Goal: Navigation & Orientation: Find specific page/section

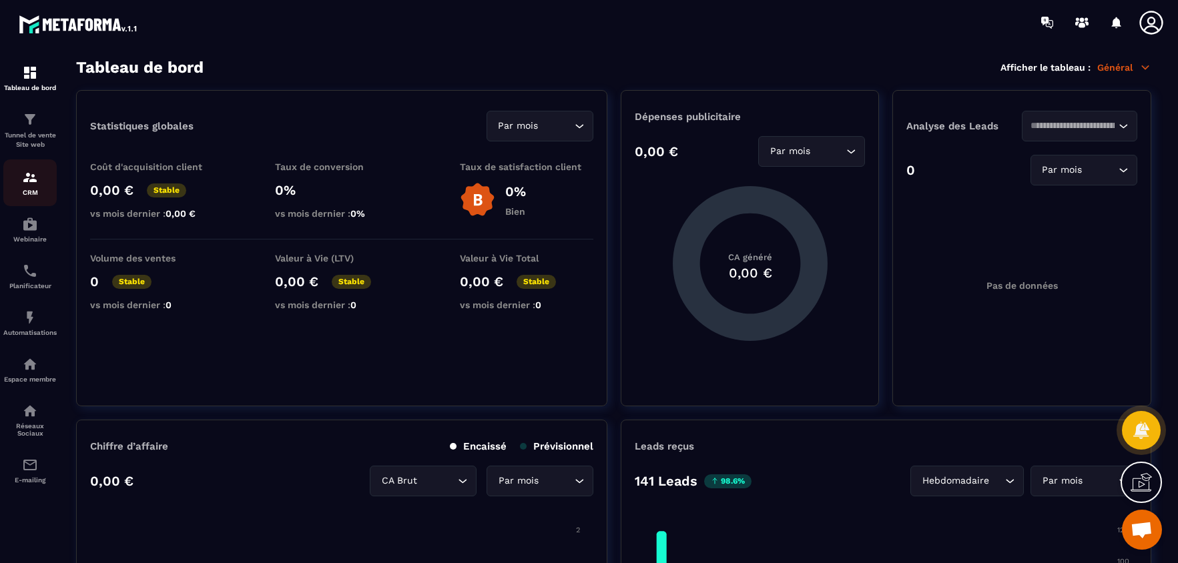
click at [33, 186] on div "CRM" at bounding box center [29, 183] width 53 height 27
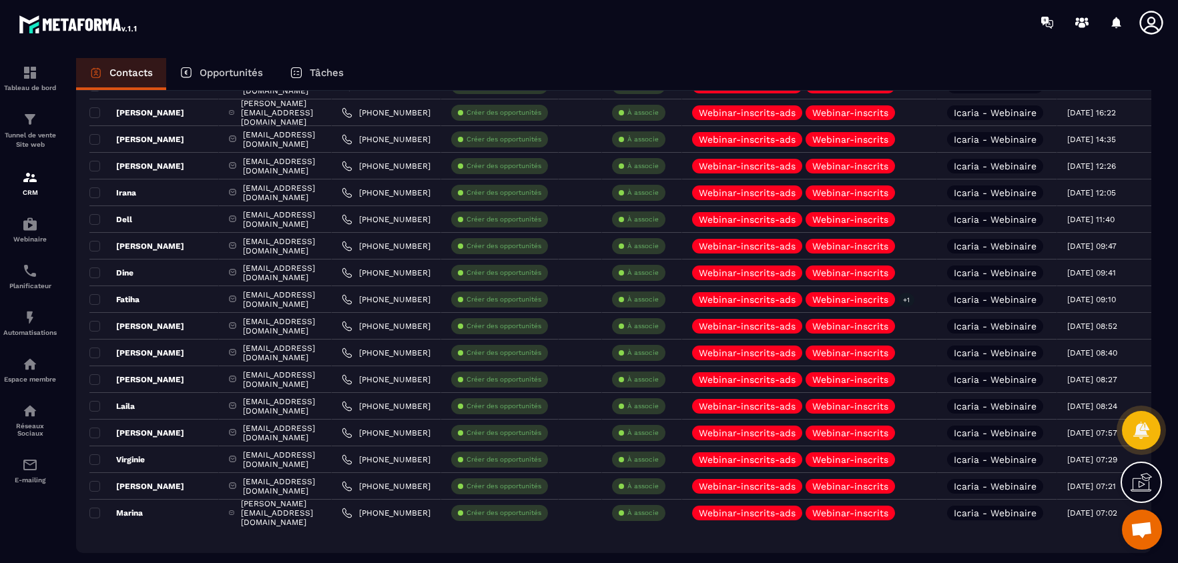
scroll to position [2412, 0]
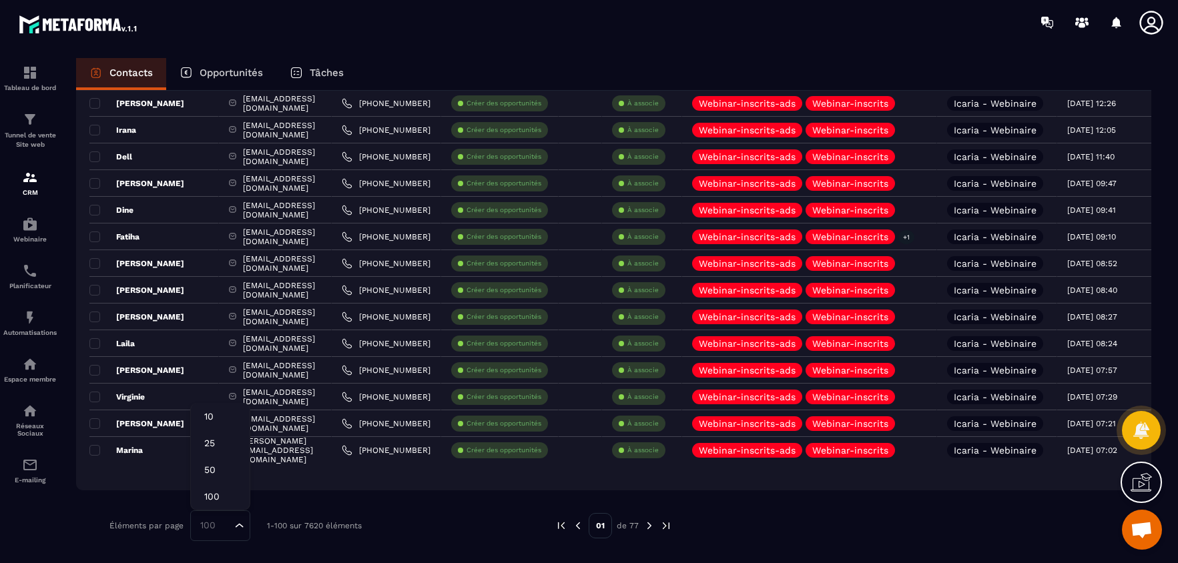
click at [244, 523] on icon "Search for option" at bounding box center [239, 525] width 13 height 13
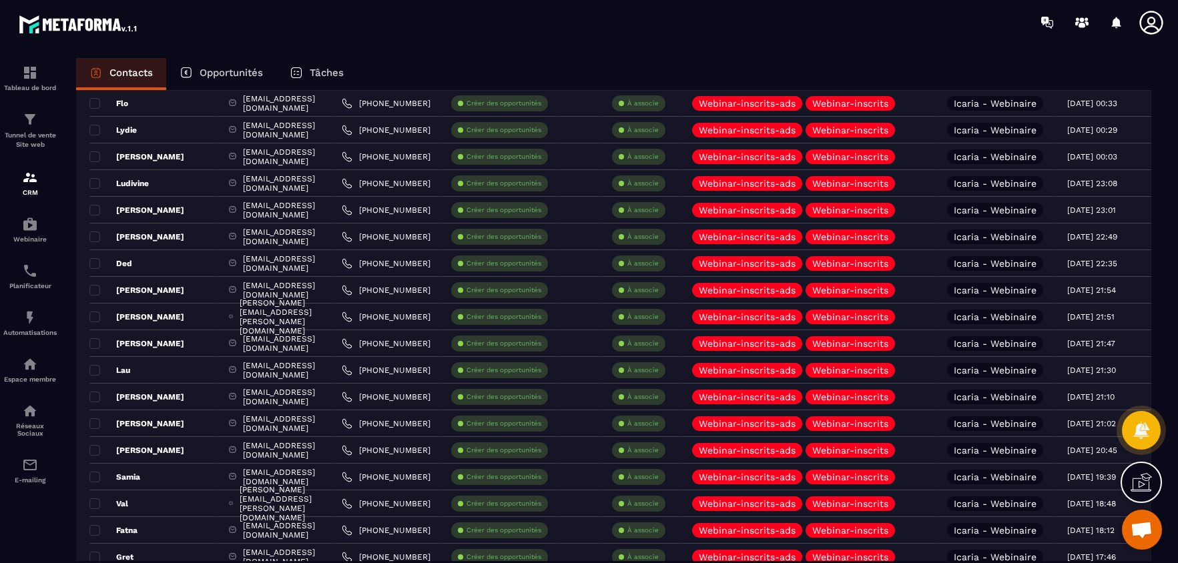
scroll to position [0, 0]
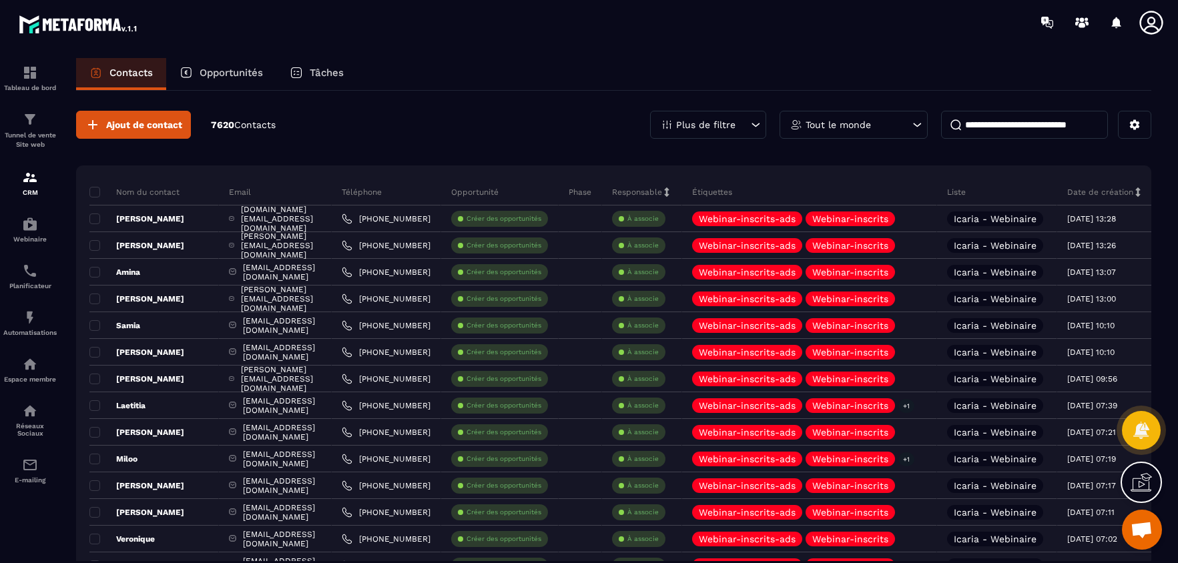
drag, startPoint x: 99, startPoint y: 167, endPoint x: 112, endPoint y: 178, distance: 17.0
click at [112, 179] on div "Nom du contact" at bounding box center [153, 192] width 129 height 27
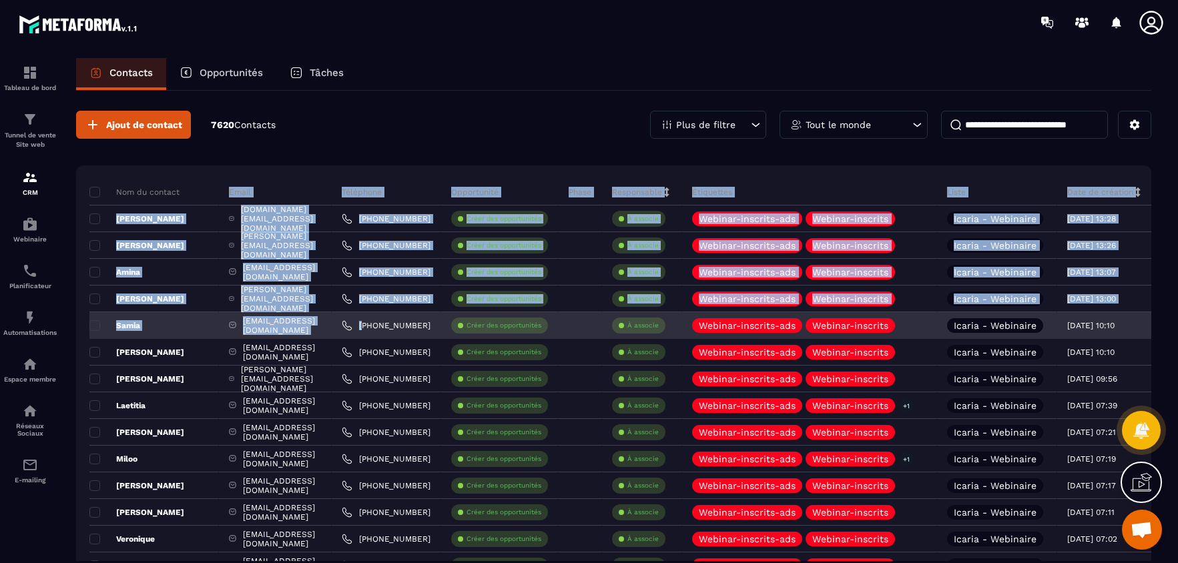
drag, startPoint x: 105, startPoint y: 198, endPoint x: 390, endPoint y: 318, distance: 309.3
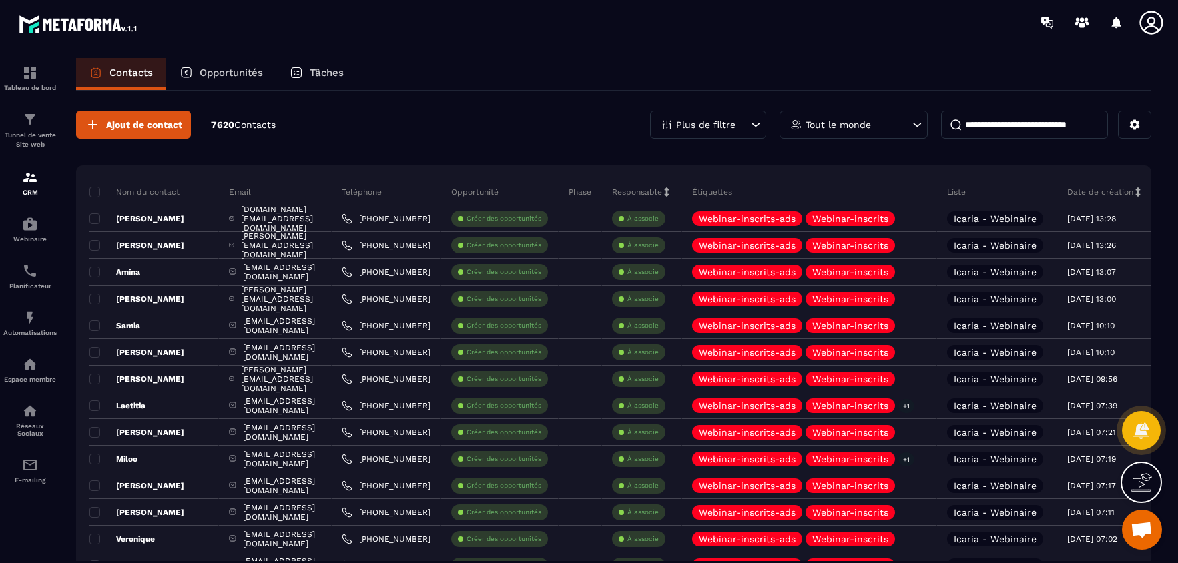
click at [346, 131] on div "Ajout de contact 7620 Contacts Plus de filtre Tout le monde" at bounding box center [613, 125] width 1075 height 28
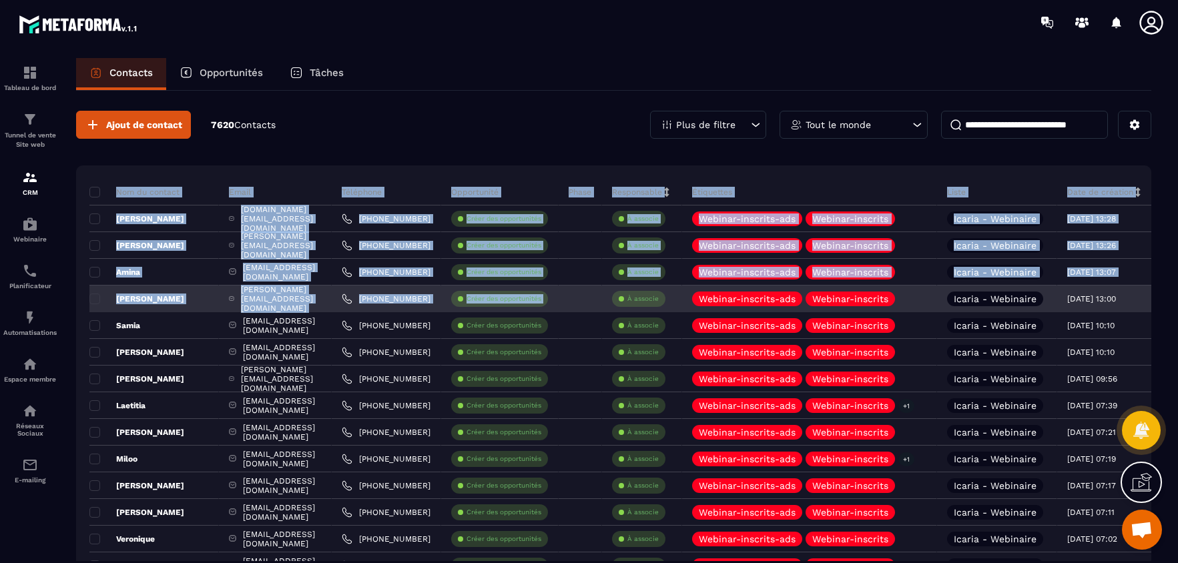
drag, startPoint x: 75, startPoint y: 217, endPoint x: 590, endPoint y: 304, distance: 522.5
click at [590, 304] on div "Contacts Opportunités Tâches Ajout de contact 7620 Contacts Plus de filtre Tout…" at bounding box center [614, 323] width 1102 height 530
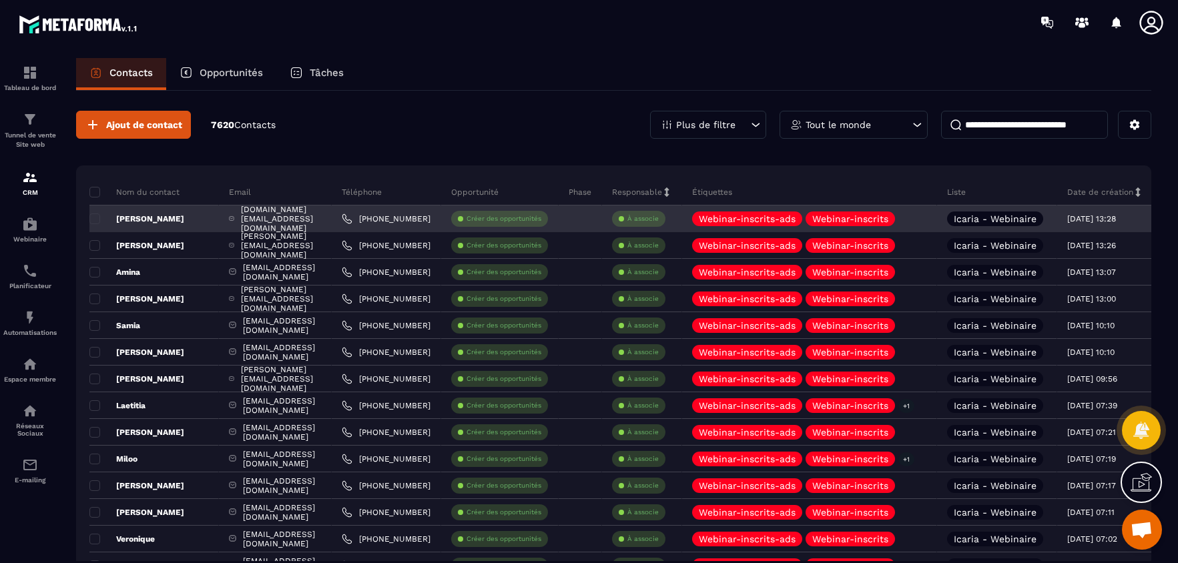
drag, startPoint x: 1108, startPoint y: 463, endPoint x: 111, endPoint y: 216, distance: 1027.2
copy tbody "Loremip d.sitam96.co@adipi.eli +70 06856 1086 Seddo eiu temporincidi U laboree …"
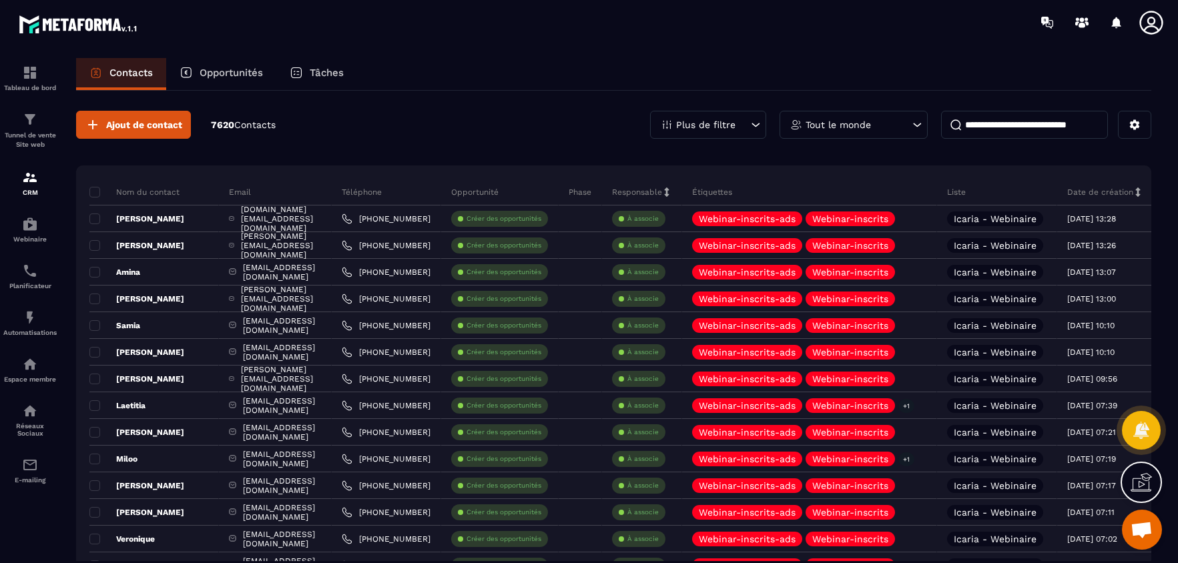
copy tbody "Loremip d.sitam96.co@adipi.eli +70 06856 1086 Seddo eiu temporincidi U laboree …"
